Goal: Information Seeking & Learning: Learn about a topic

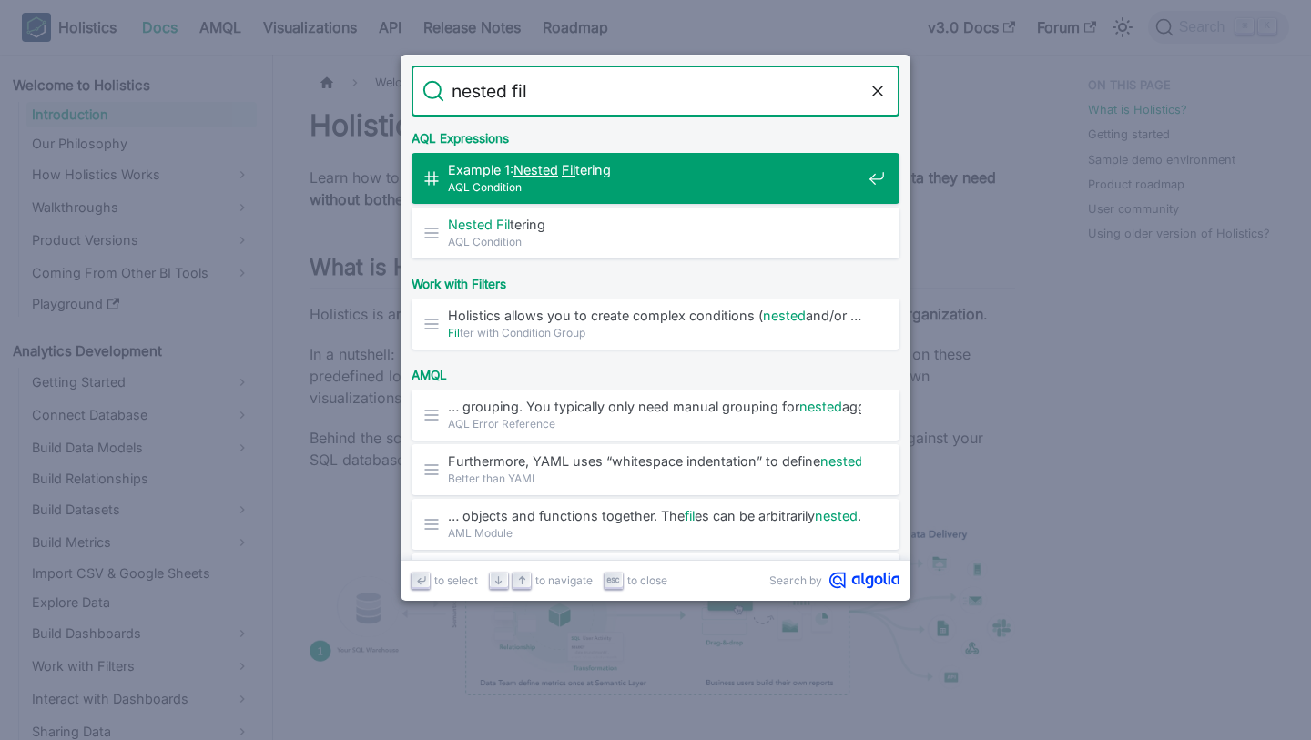
type input "nested filt"
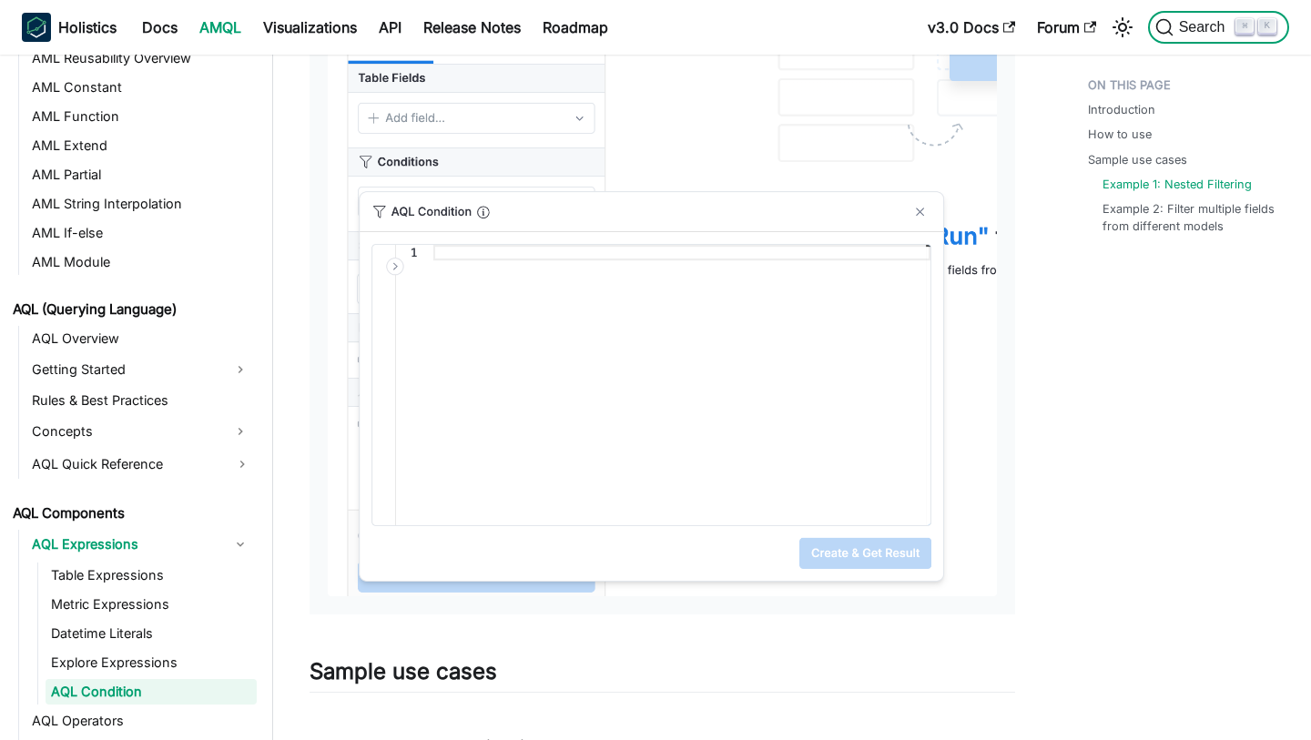
scroll to position [668, 0]
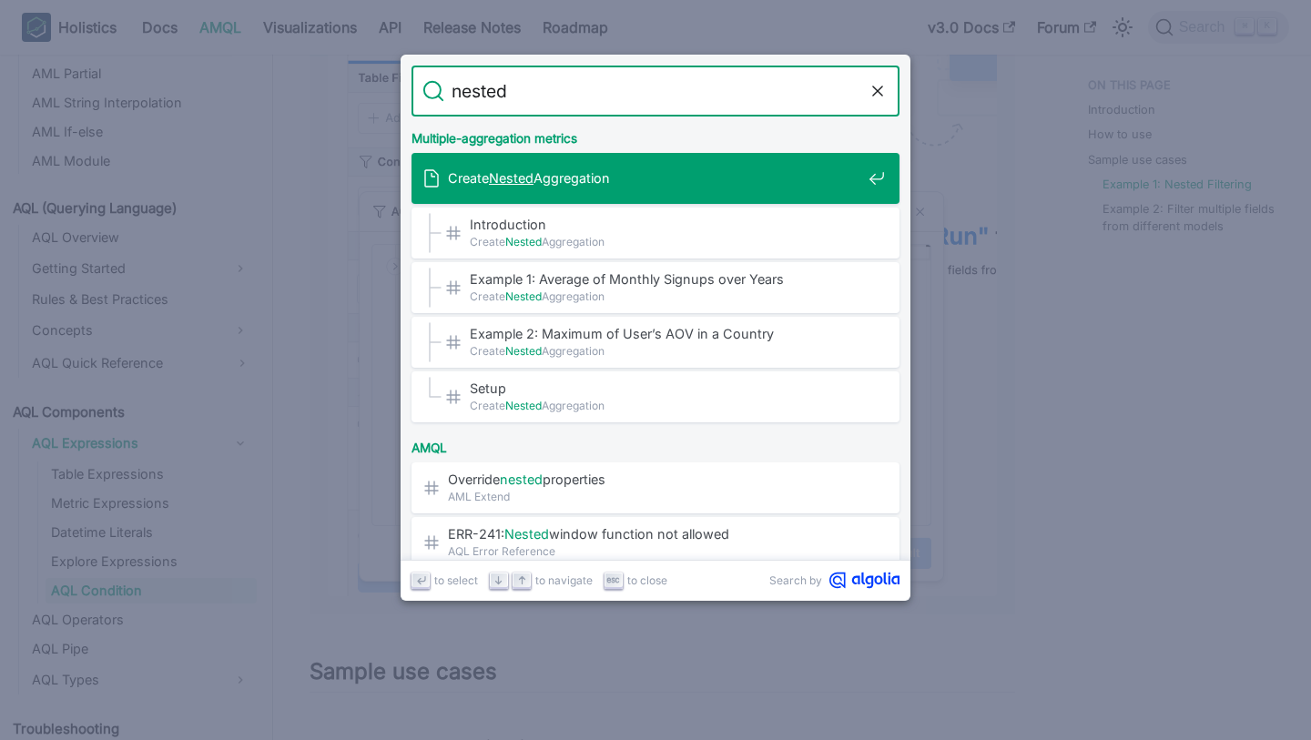
type input "nested f"
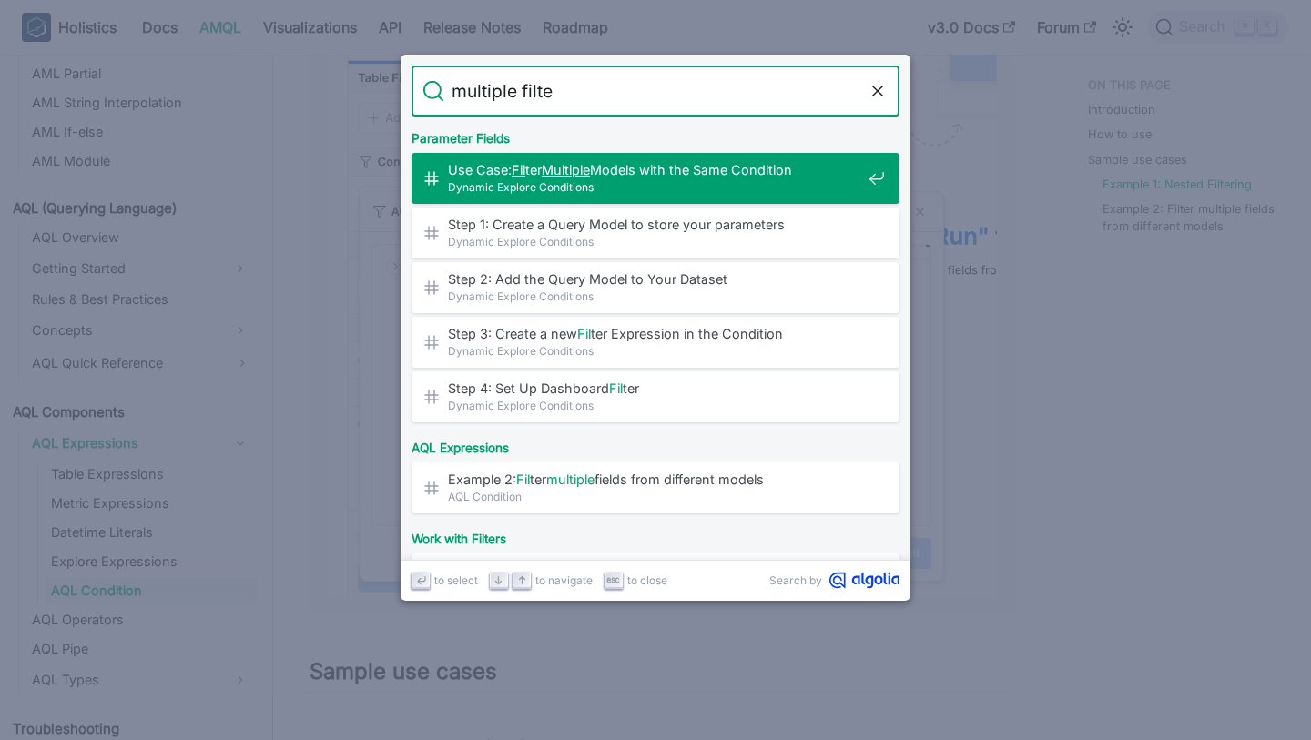
type input "multiple filter"
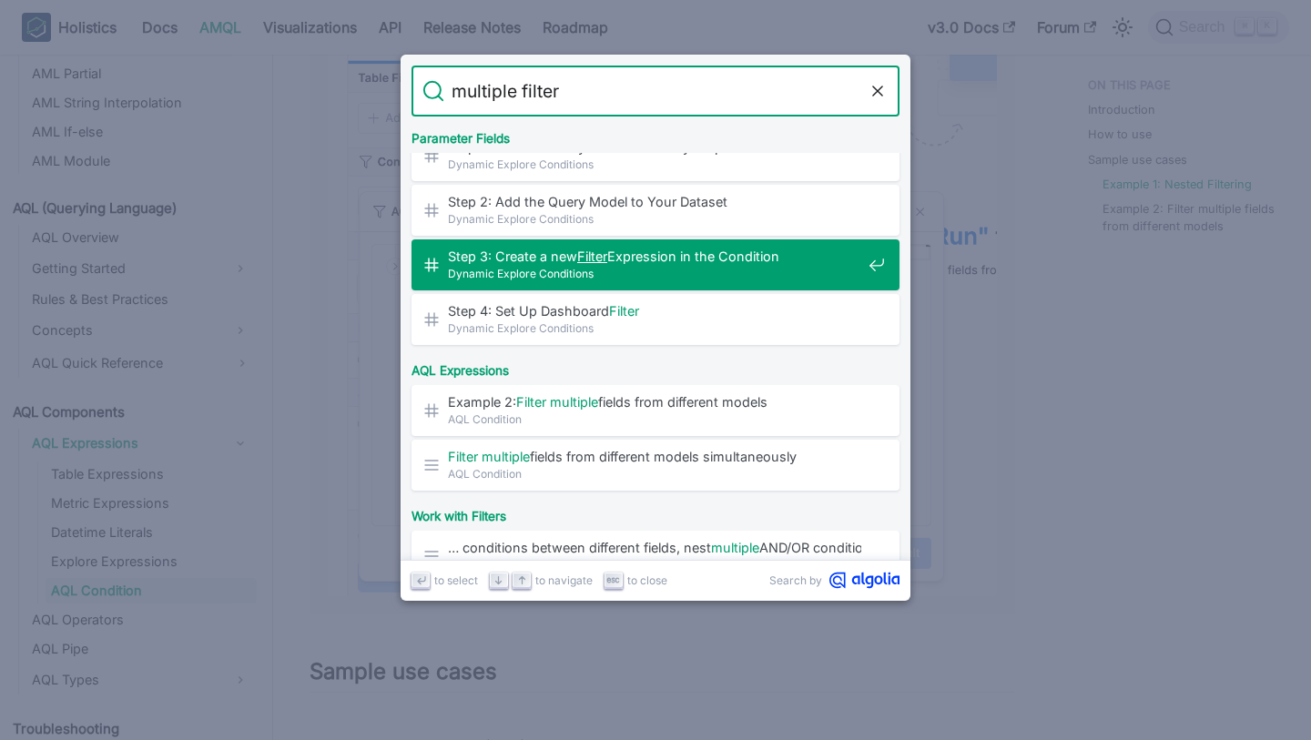
scroll to position [92, 0]
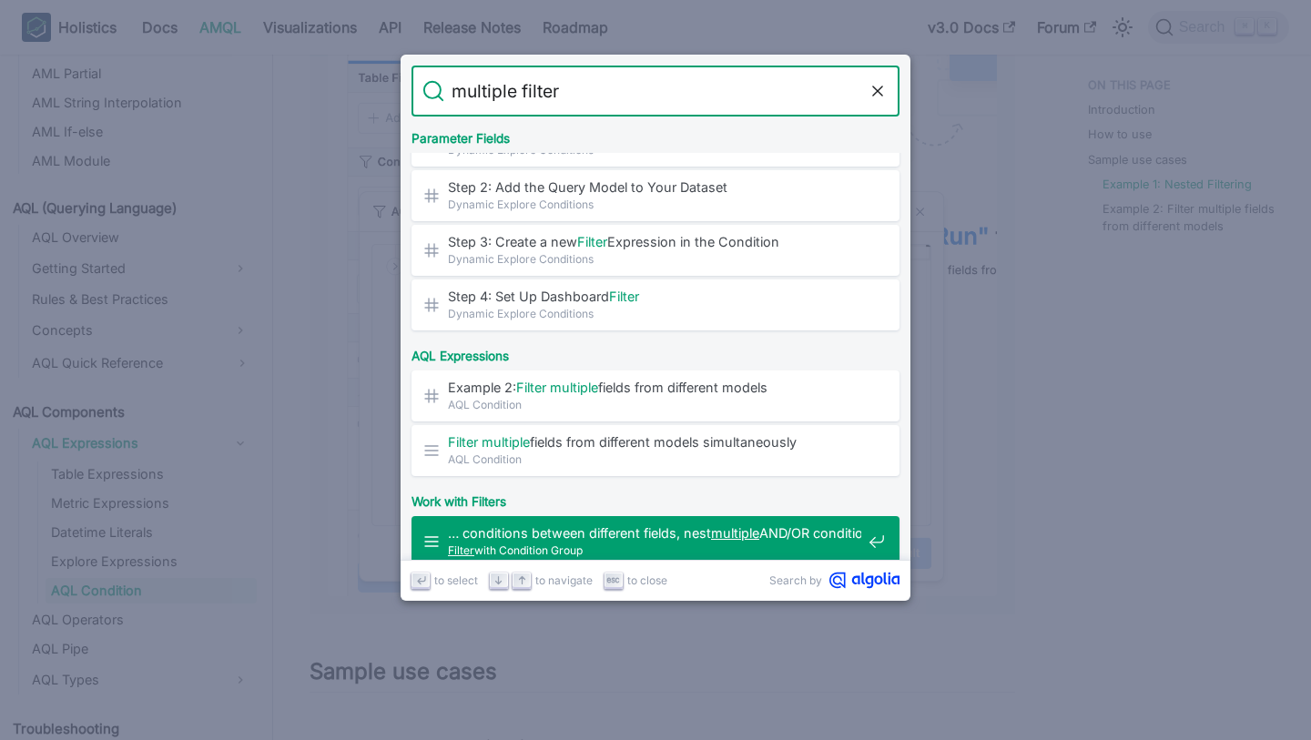
click at [750, 532] on mark "multiple" at bounding box center [735, 532] width 48 height 15
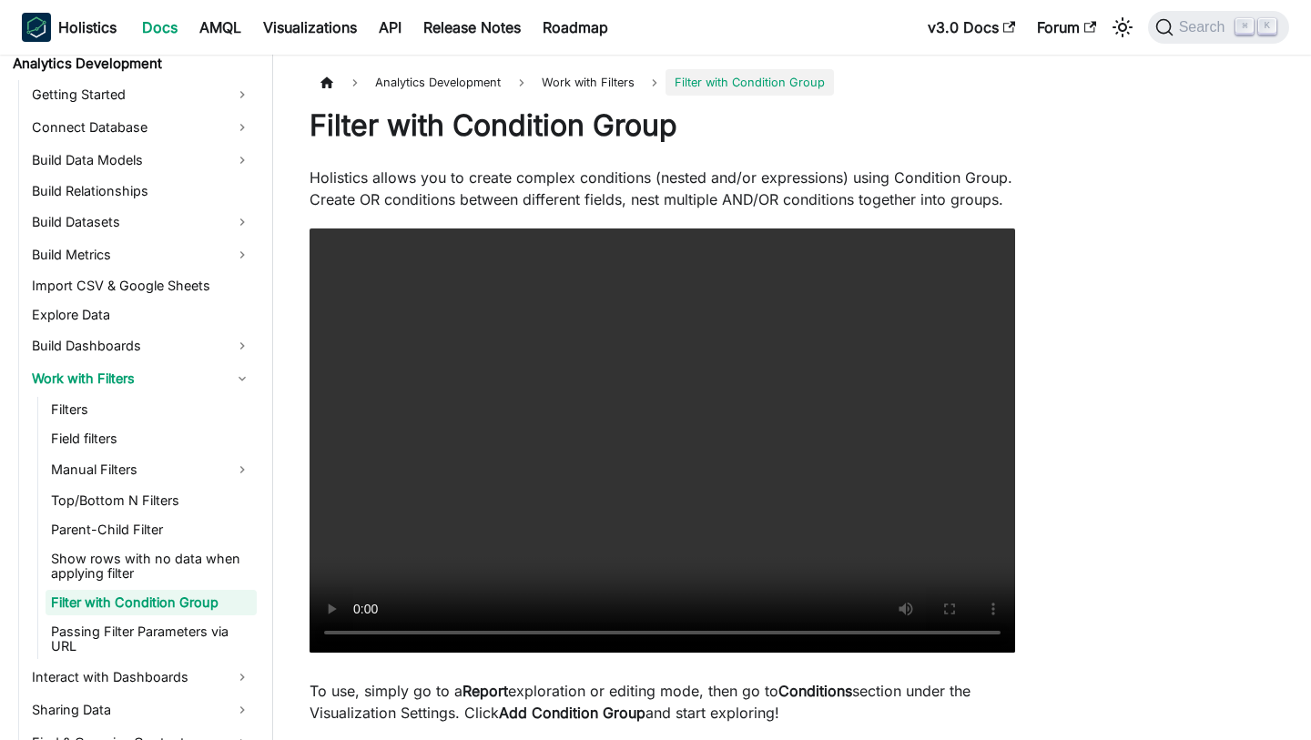
scroll to position [300, 0]
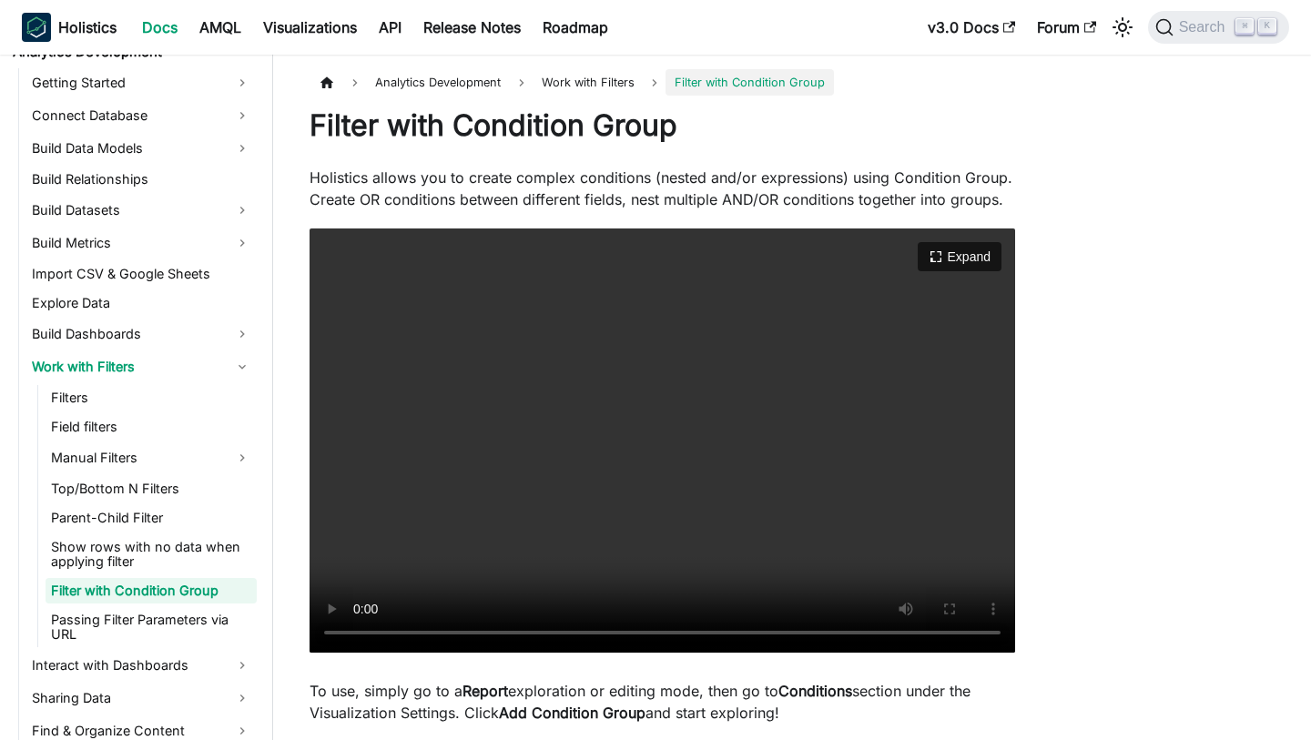
click at [611, 321] on video "Your browser does not support embedding video, but you can download it ." at bounding box center [663, 441] width 706 height 424
click at [707, 360] on video "Your browser does not support embedding video, but you can download it ." at bounding box center [663, 441] width 706 height 424
